Goal: Information Seeking & Learning: Learn about a topic

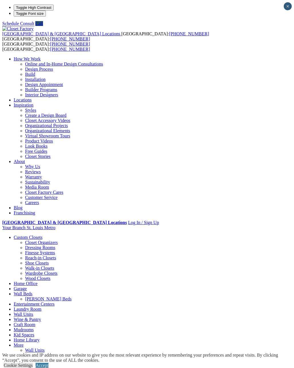
click at [52, 353] on link "Wine & Pantry" at bounding box center [38, 355] width 27 height 5
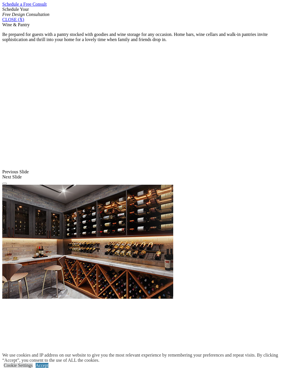
scroll to position [394, 0]
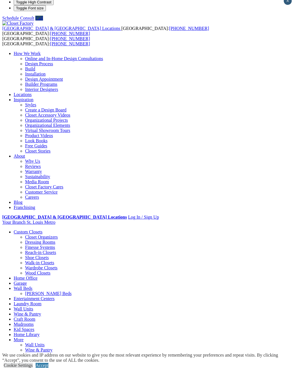
scroll to position [0, 0]
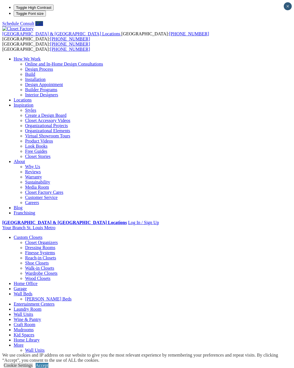
click at [45, 363] on link "Mudrooms" at bounding box center [35, 365] width 20 height 5
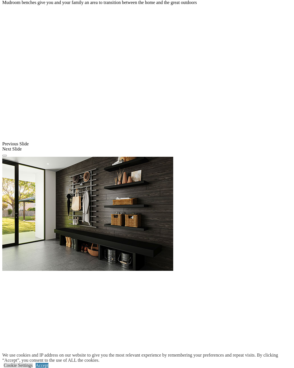
scroll to position [414, 0]
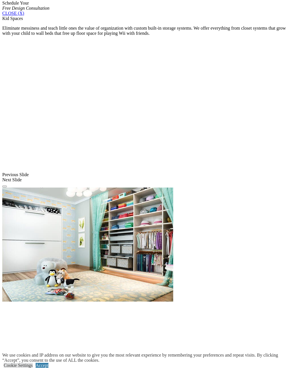
scroll to position [392, 0]
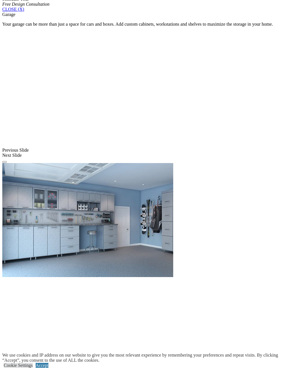
scroll to position [392, 0]
